Goal: Check status: Check status

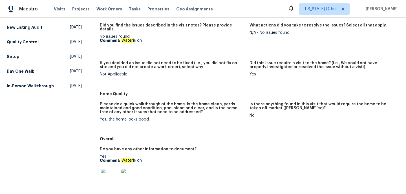
scroll to position [106, 0]
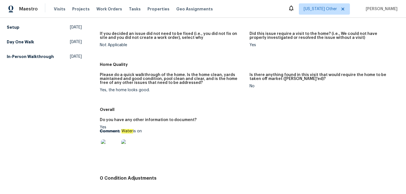
click at [113, 146] on img at bounding box center [110, 149] width 18 height 18
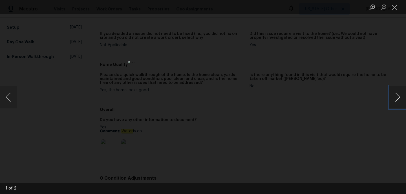
click at [396, 95] on button "Next image" at bounding box center [397, 97] width 17 height 23
click at [394, 8] on button "Close lightbox" at bounding box center [394, 7] width 11 height 10
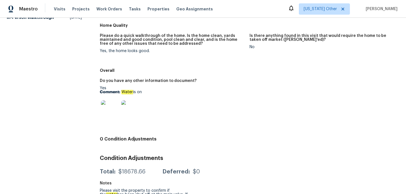
scroll to position [159, 0]
